Goal: Submit feedback/report problem

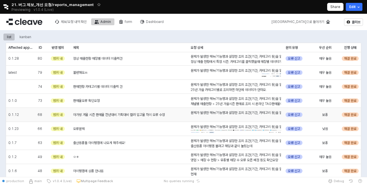
scroll to position [48, 0]
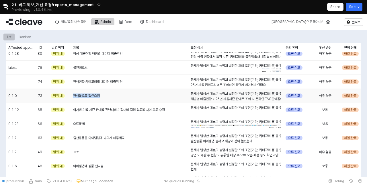
drag, startPoint x: 74, startPoint y: 95, endPoint x: 101, endPoint y: 95, distance: 26.9
click at [101, 95] on div "판매율오류 확인요청" at bounding box center [129, 96] width 117 height 14
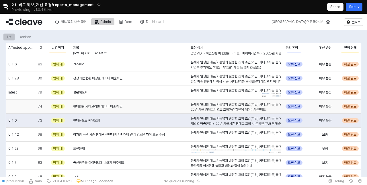
scroll to position [0, 0]
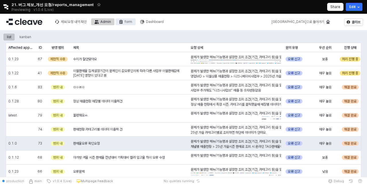
click at [128, 23] on div "form" at bounding box center [128, 22] width 7 height 4
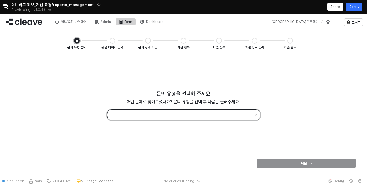
click at [150, 115] on input "App Frame" at bounding box center [181, 115] width 140 height 8
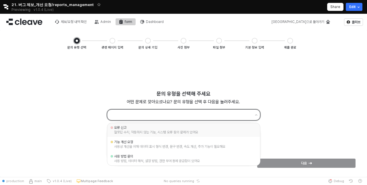
click at [148, 127] on div "오류 신고" at bounding box center [183, 127] width 139 height 5
type input "*****"
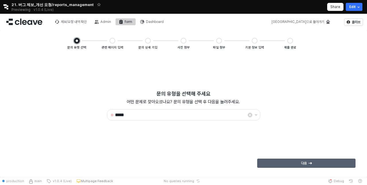
click at [269, 162] on div "다음" at bounding box center [306, 163] width 93 height 9
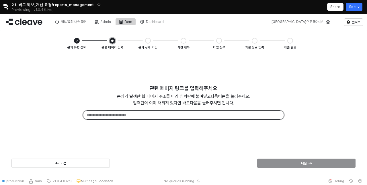
click at [147, 119] on input "App Frame" at bounding box center [183, 115] width 201 height 9
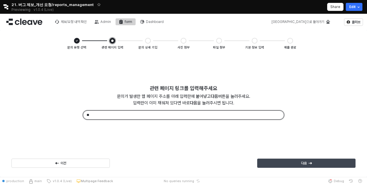
type input "**"
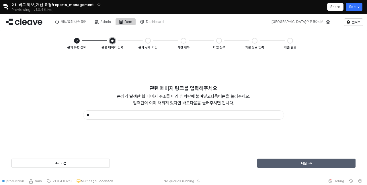
click at [312, 163] on div "다음" at bounding box center [306, 163] width 93 height 9
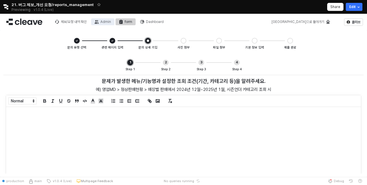
click at [107, 20] on div "Admin" at bounding box center [105, 22] width 11 height 4
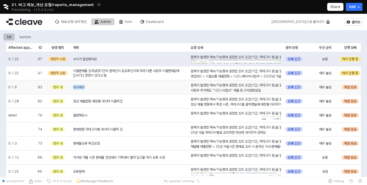
drag, startPoint x: 73, startPoint y: 87, endPoint x: 88, endPoint y: 88, distance: 14.9
click at [88, 88] on div "ㅁㅇㄻㅇ" at bounding box center [129, 87] width 117 height 14
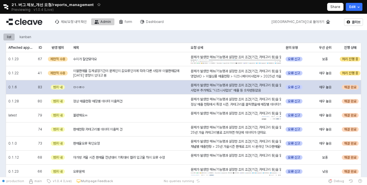
click at [99, 88] on div "ㅁㅇㄻㅇ" at bounding box center [129, 87] width 117 height 14
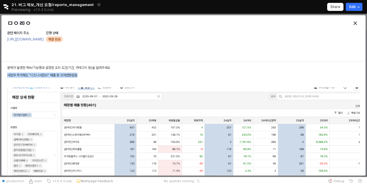
drag, startPoint x: 7, startPoint y: 76, endPoint x: 78, endPoint y: 76, distance: 71.1
click at [354, 24] on icon "Close" at bounding box center [354, 22] width 3 height 3
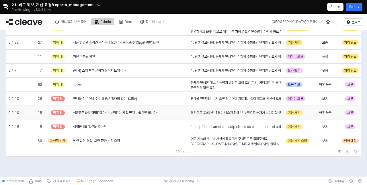
scroll to position [469, 0]
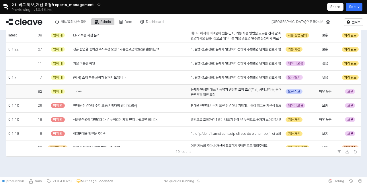
click at [119, 91] on div "ㄴㅇㄻ" at bounding box center [129, 92] width 117 height 14
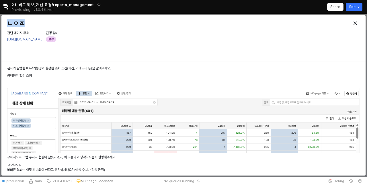
drag, startPoint x: 8, startPoint y: 23, endPoint x: 26, endPoint y: 23, distance: 18.1
click at [26, 23] on h3 "ㄴㅇㄻ" at bounding box center [138, 23] width 263 height 8
drag, startPoint x: 8, startPoint y: 77, endPoint x: 36, endPoint y: 77, distance: 27.8
click at [36, 77] on p "금액단위 확인 요청" at bounding box center [183, 75] width 352 height 5
click at [355, 23] on icon "Close" at bounding box center [354, 22] width 3 height 3
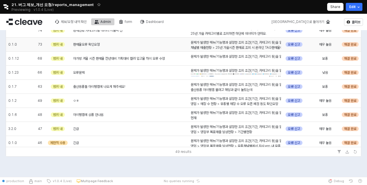
scroll to position [0, 0]
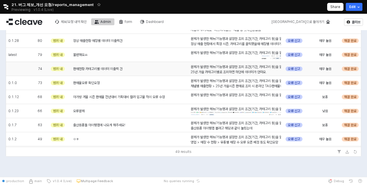
click at [115, 72] on div "판매현황 카테고리별 데이터 미출력 건" at bounding box center [129, 69] width 117 height 14
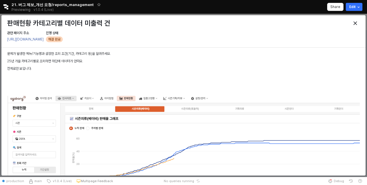
click at [115, 71] on div "문제가 발생한 메뉴/기능명과 설정한 조회 조건(기간, 카테고리 등)을 알려주세요. 25년 가을 카테고리별로 조회하면 하단에 데이터가 안떠요. …" at bounding box center [183, 172] width 352 height 243
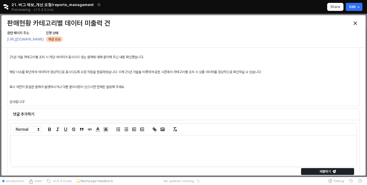
scroll to position [319, 0]
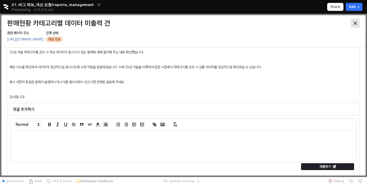
click at [352, 23] on div "Close" at bounding box center [355, 23] width 9 height 9
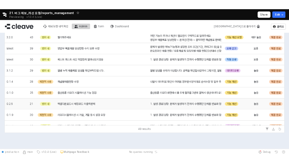
scroll to position [174, 0]
